Goal: Task Accomplishment & Management: Complete application form

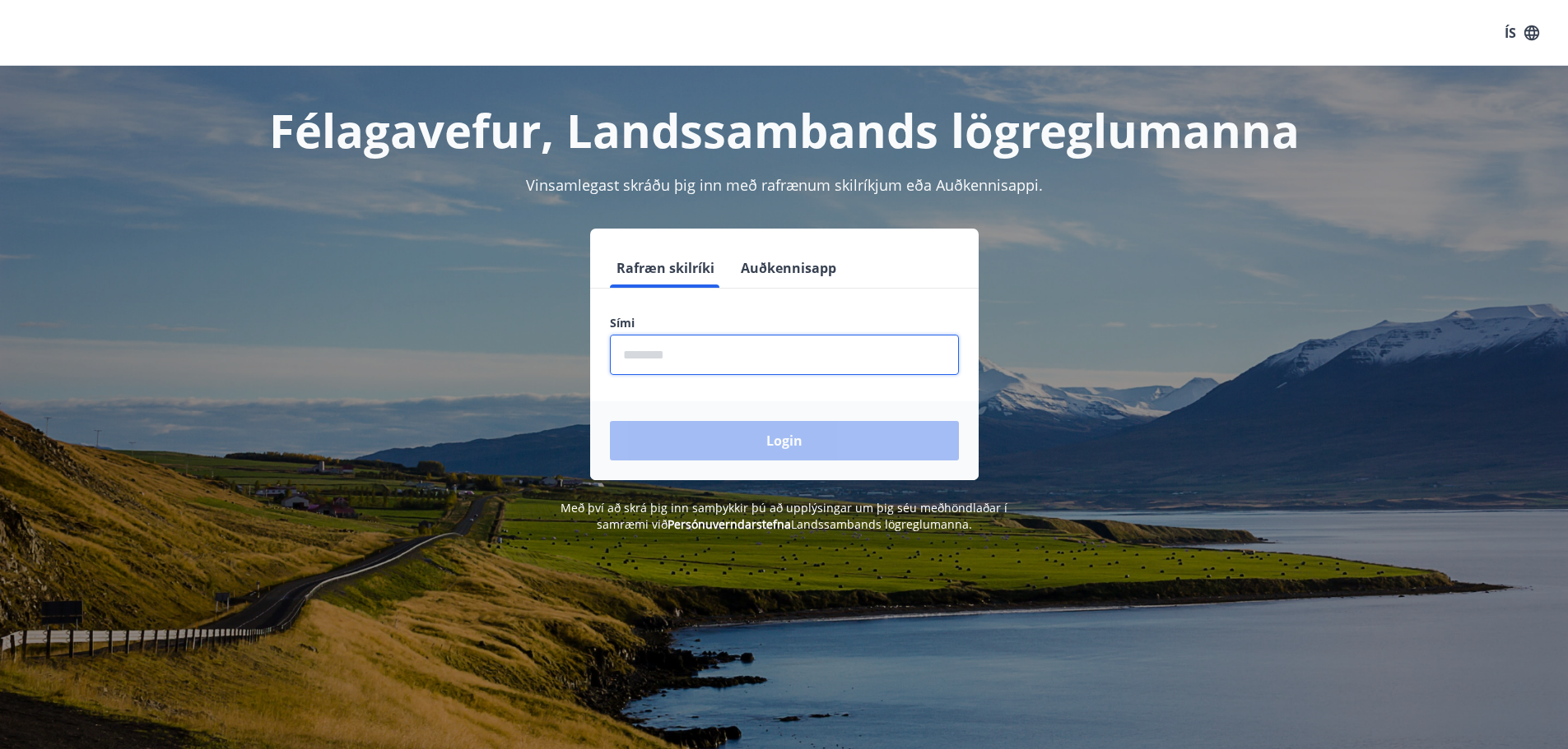
click at [684, 359] on input "phone" at bounding box center [784, 355] width 349 height 40
type input "********"
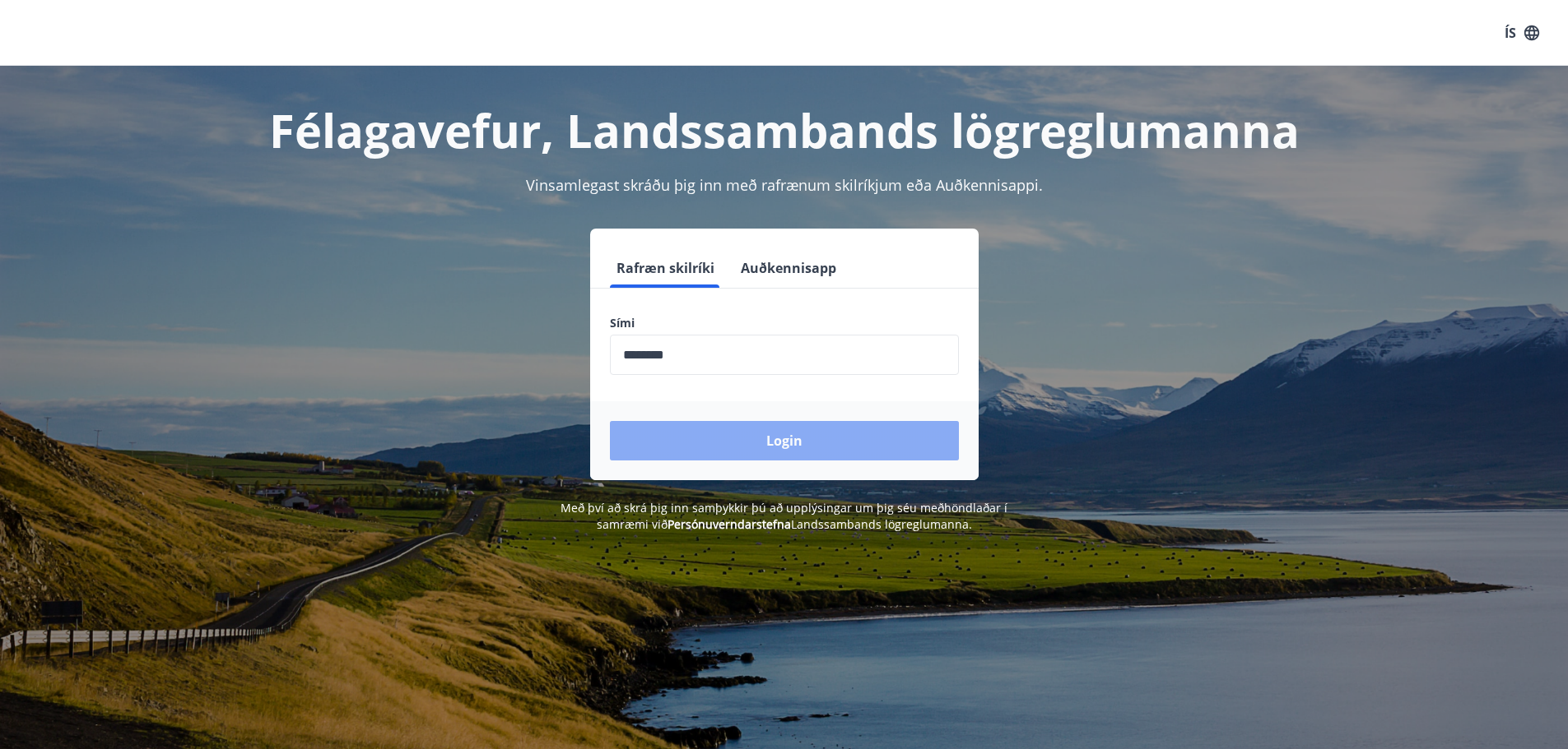
click at [734, 448] on button "Login" at bounding box center [784, 441] width 349 height 39
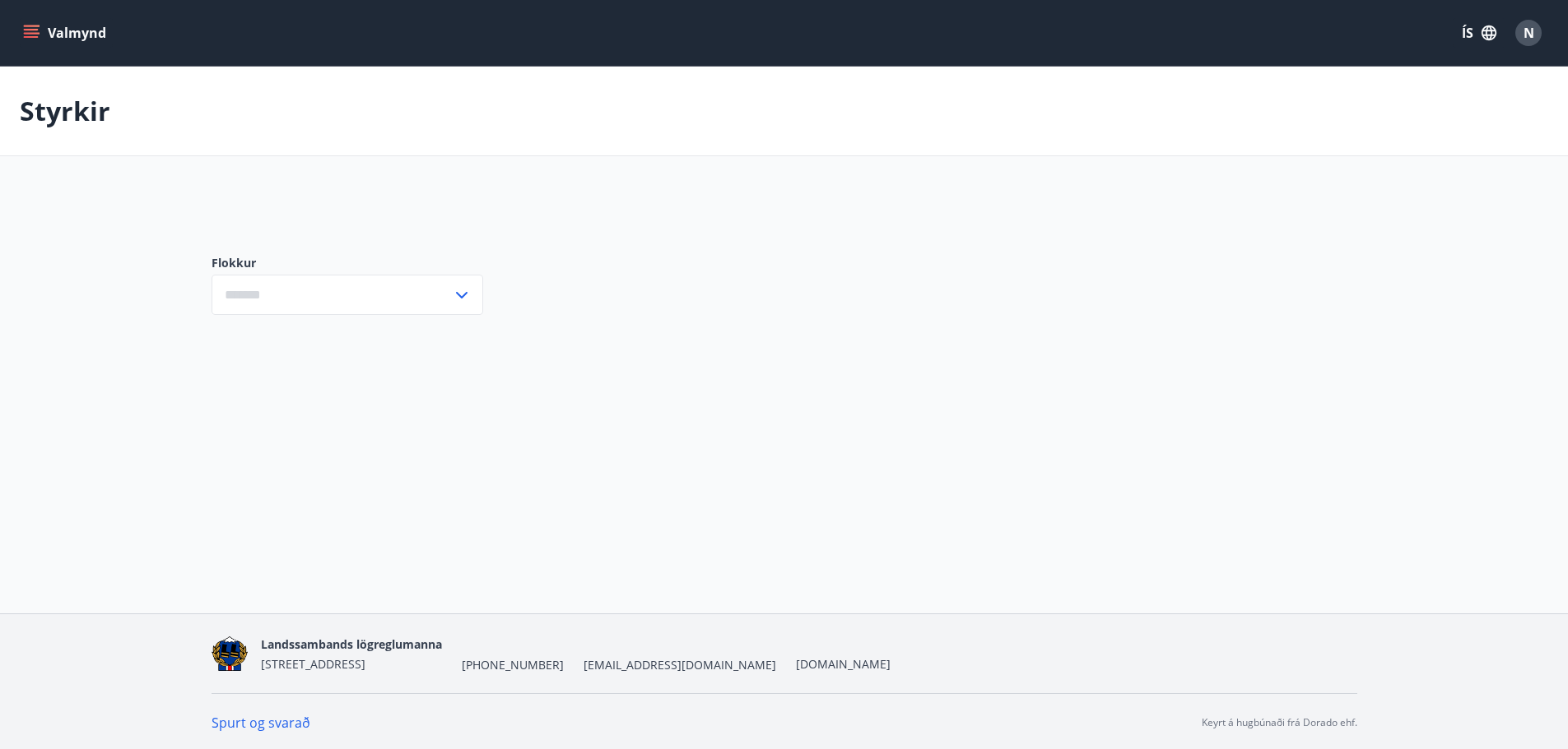
type input "***"
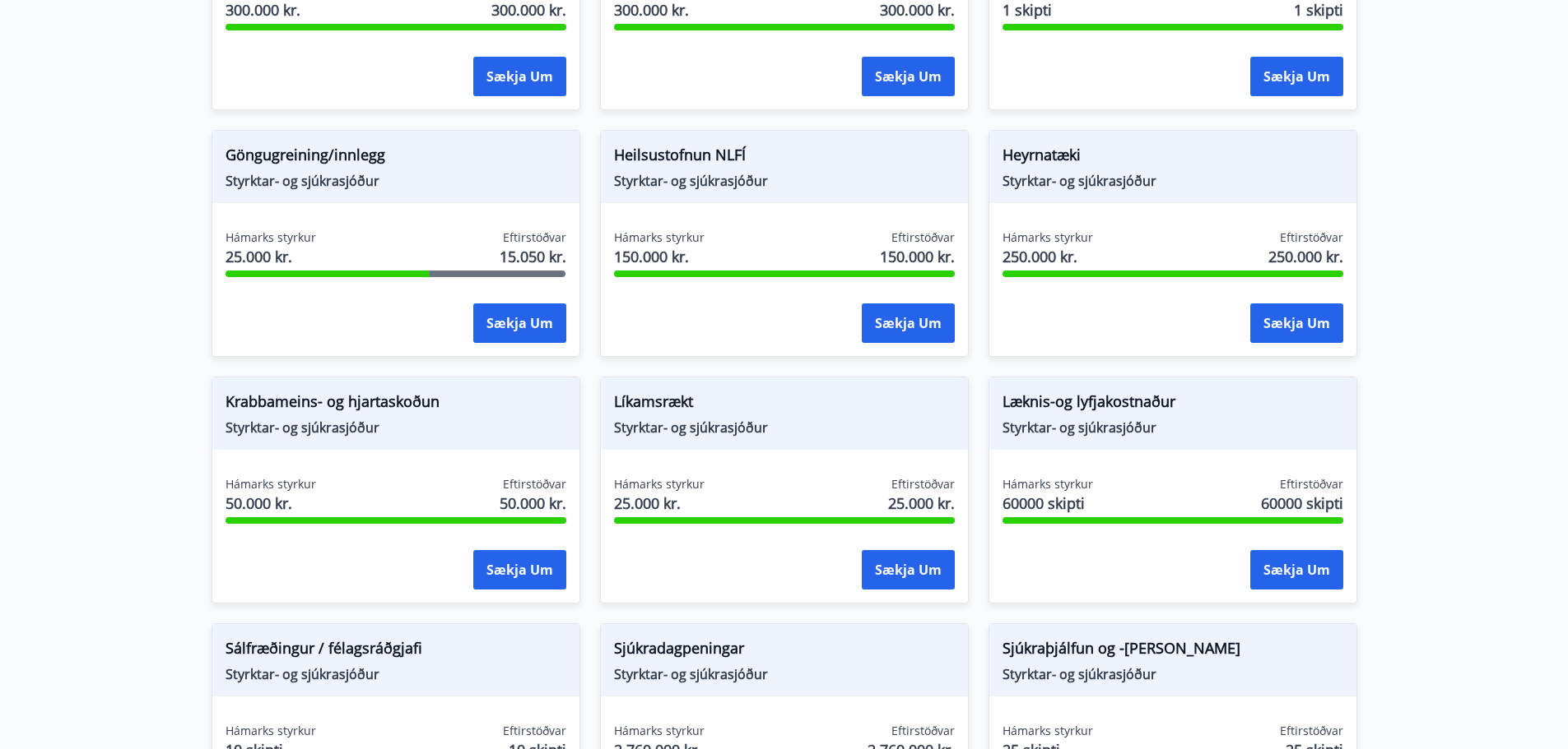
scroll to position [705, 0]
click at [1150, 566] on div "Sækja um" at bounding box center [1173, 570] width 341 height 41
click at [1281, 577] on button "Sækja um" at bounding box center [1296, 569] width 93 height 39
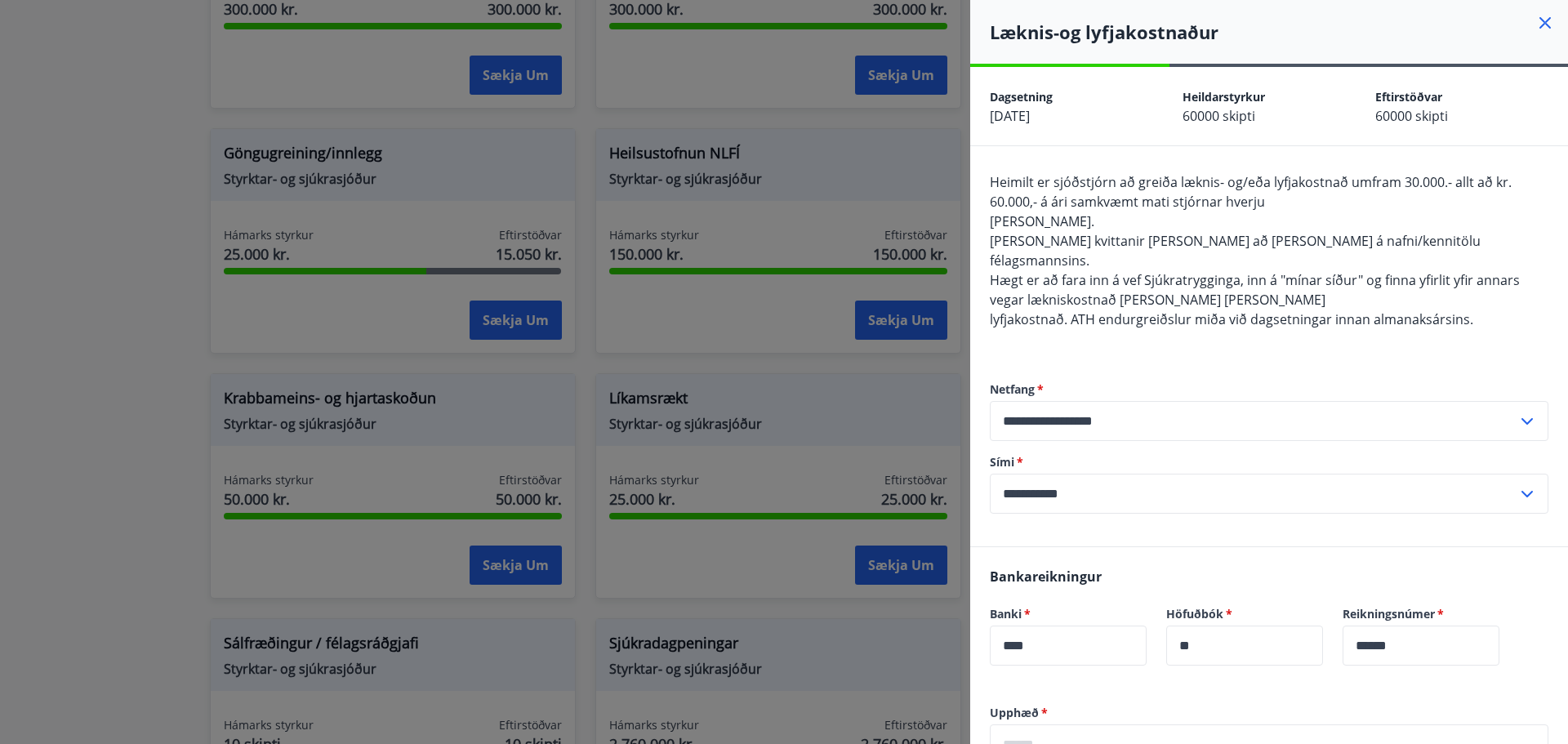
click at [1541, 16] on icon at bounding box center [1545, 22] width 20 height 20
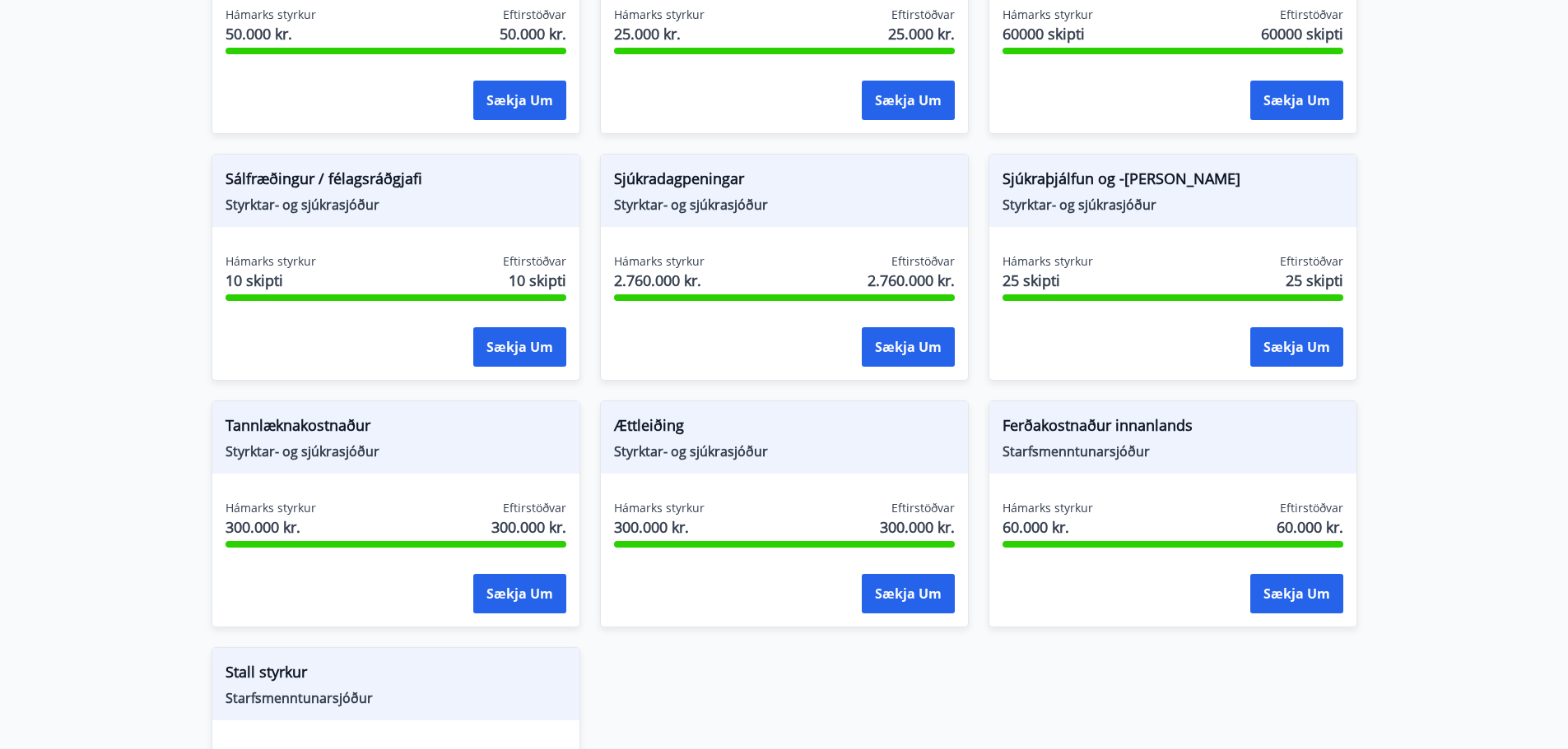
scroll to position [1326, 0]
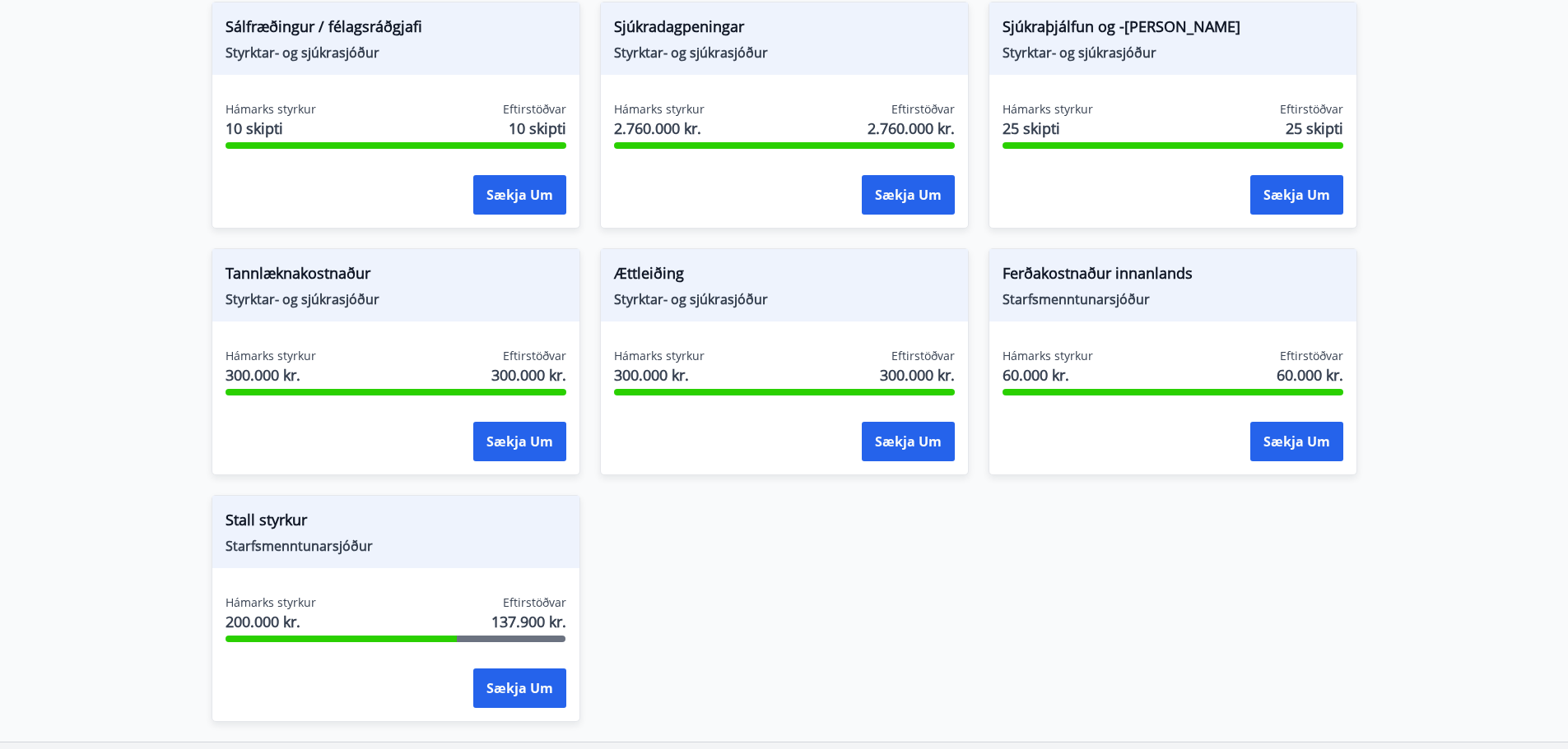
click at [325, 574] on div "Stall styrkur Starfsmenntunarsjóður Hámarks styrkur 200.000 kr. Eftirstöðvar 13…" at bounding box center [396, 609] width 369 height 227
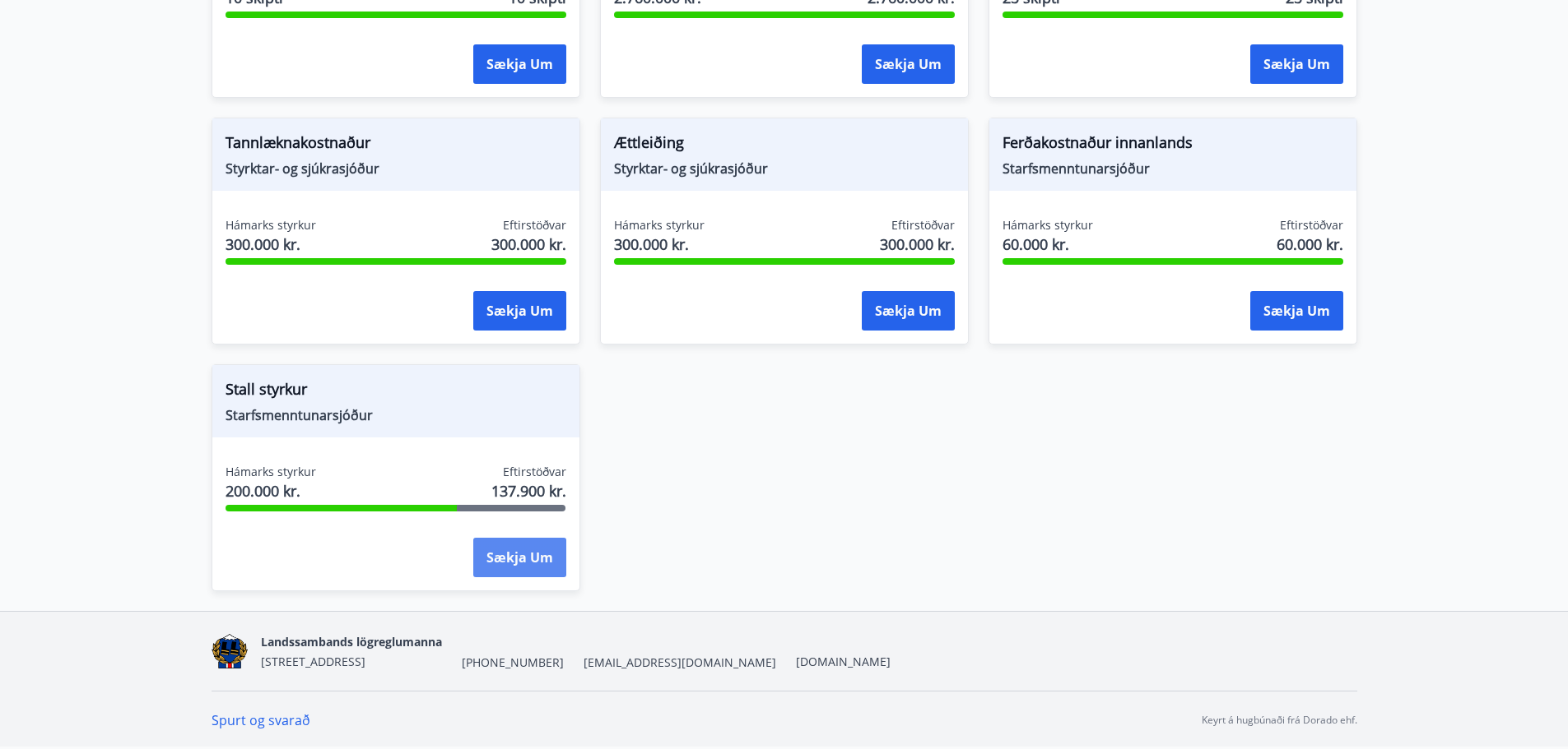
click at [527, 555] on button "Sækja um" at bounding box center [519, 558] width 93 height 39
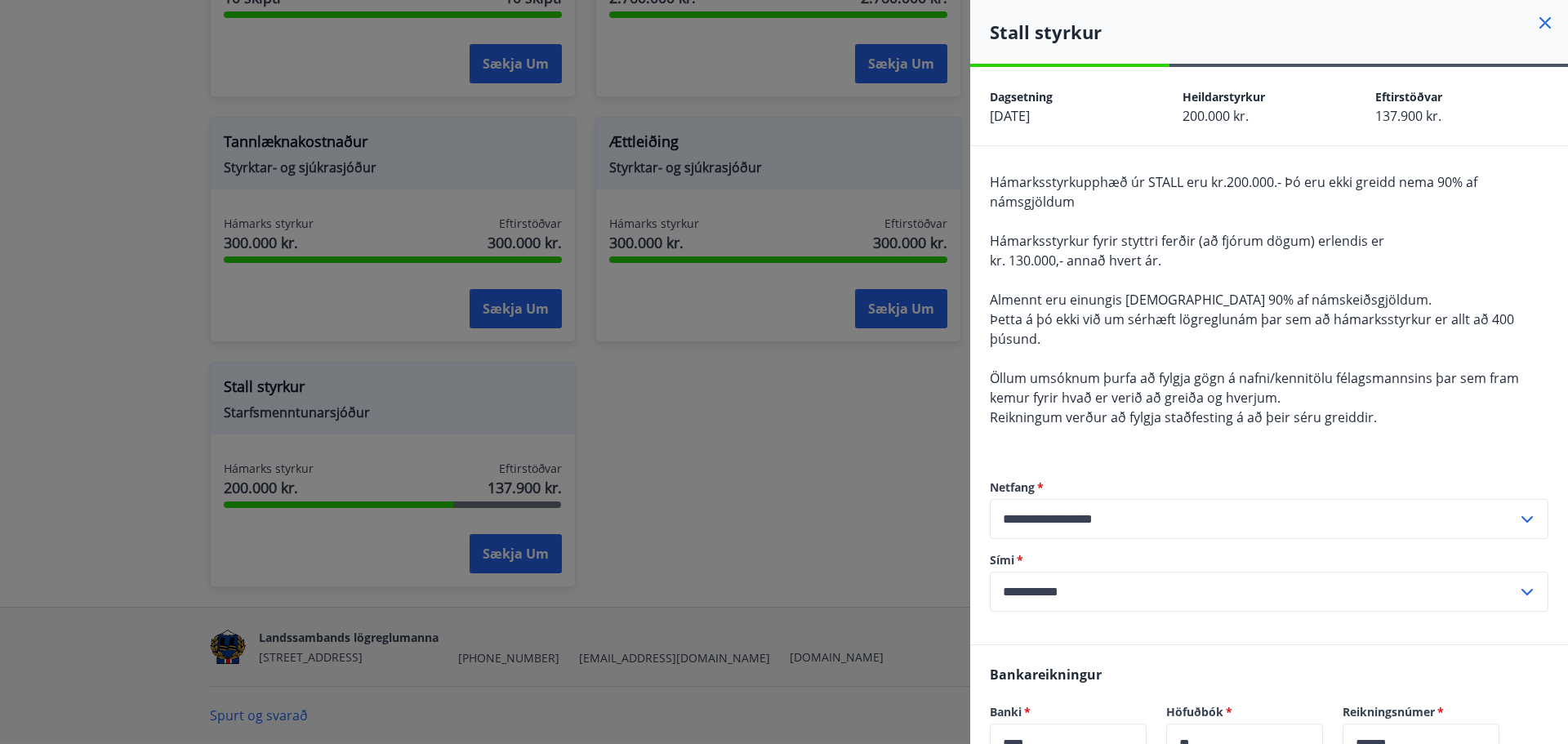
click at [1539, 25] on icon at bounding box center [1545, 22] width 11 height 11
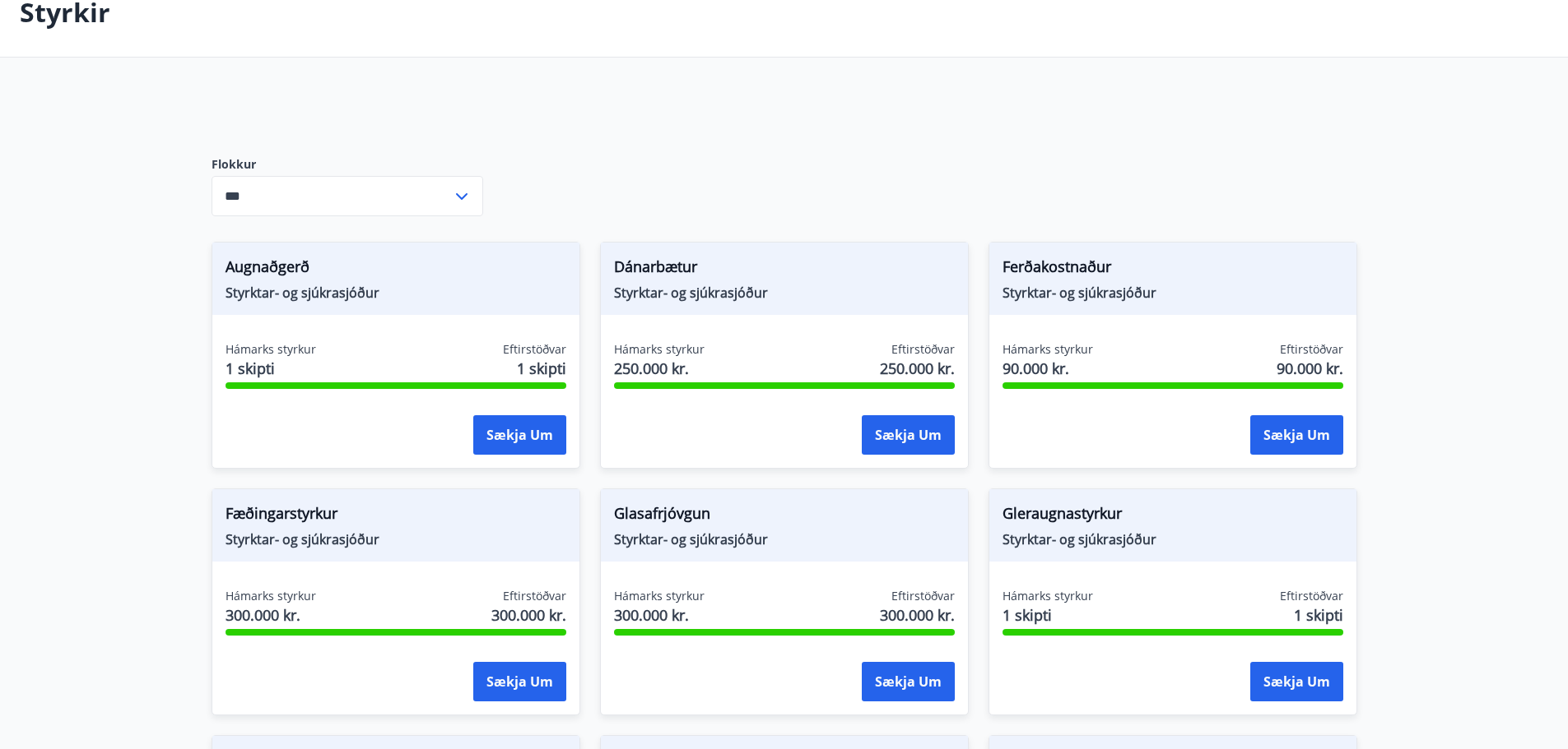
scroll to position [99, 0]
